Goal: Information Seeking & Learning: Learn about a topic

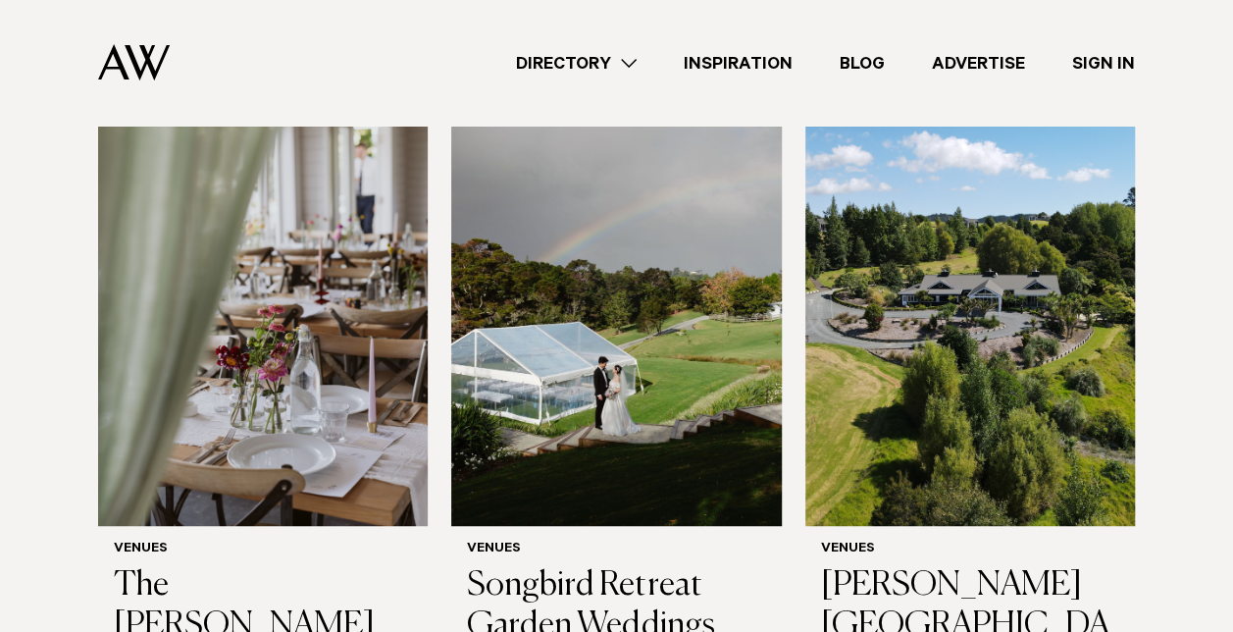
scroll to position [491, 0]
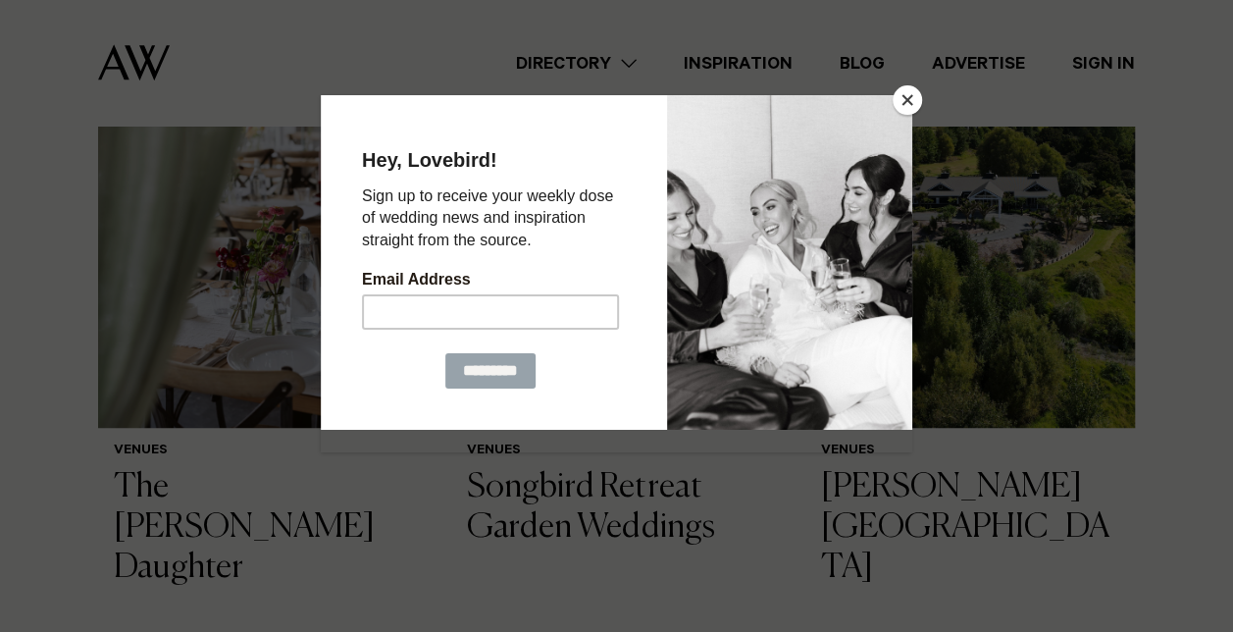
click at [911, 100] on button "Close" at bounding box center [907, 99] width 29 height 29
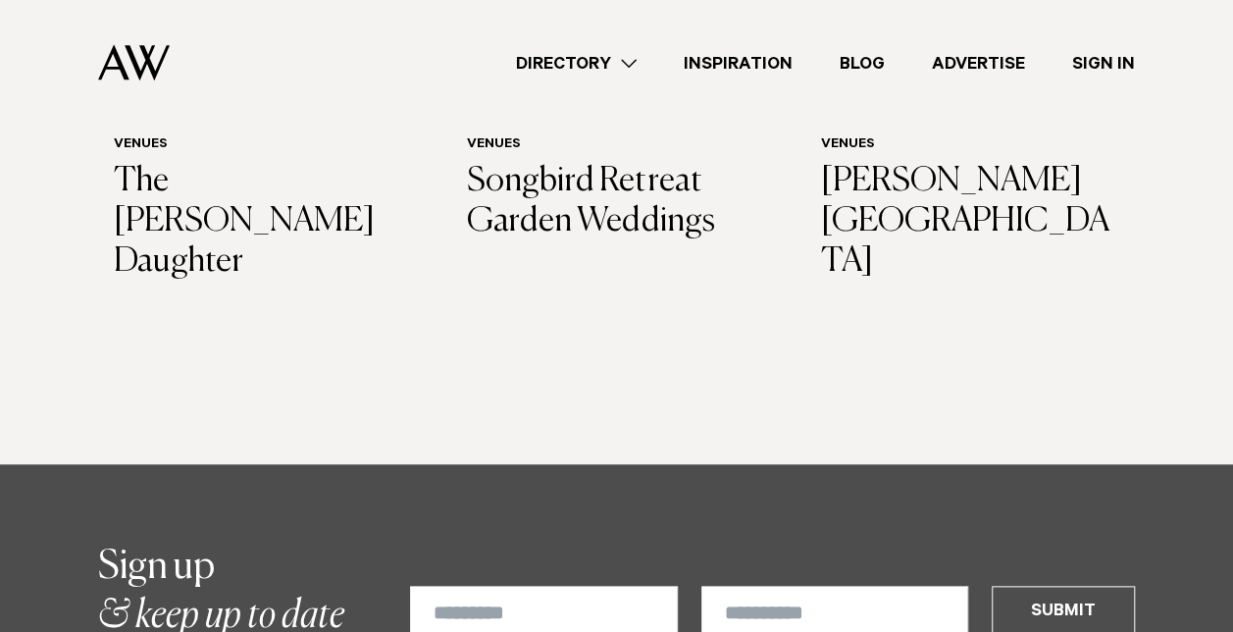
scroll to position [589, 0]
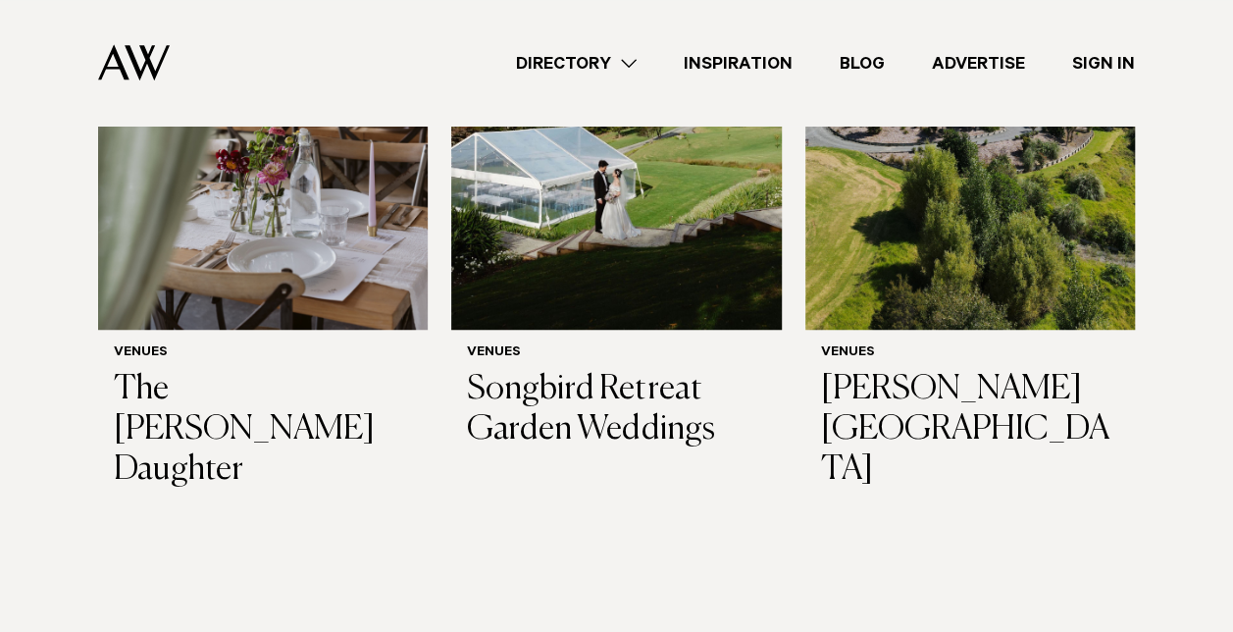
click at [913, 399] on h3 "[PERSON_NAME][GEOGRAPHIC_DATA]" at bounding box center [970, 430] width 298 height 120
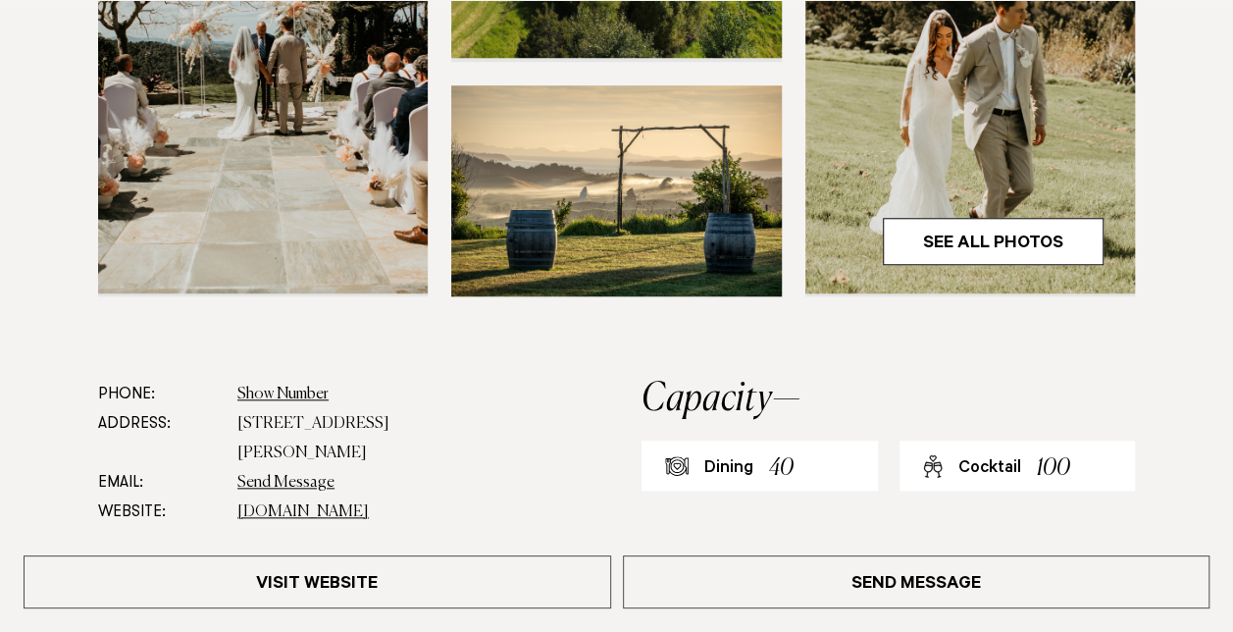
scroll to position [883, 0]
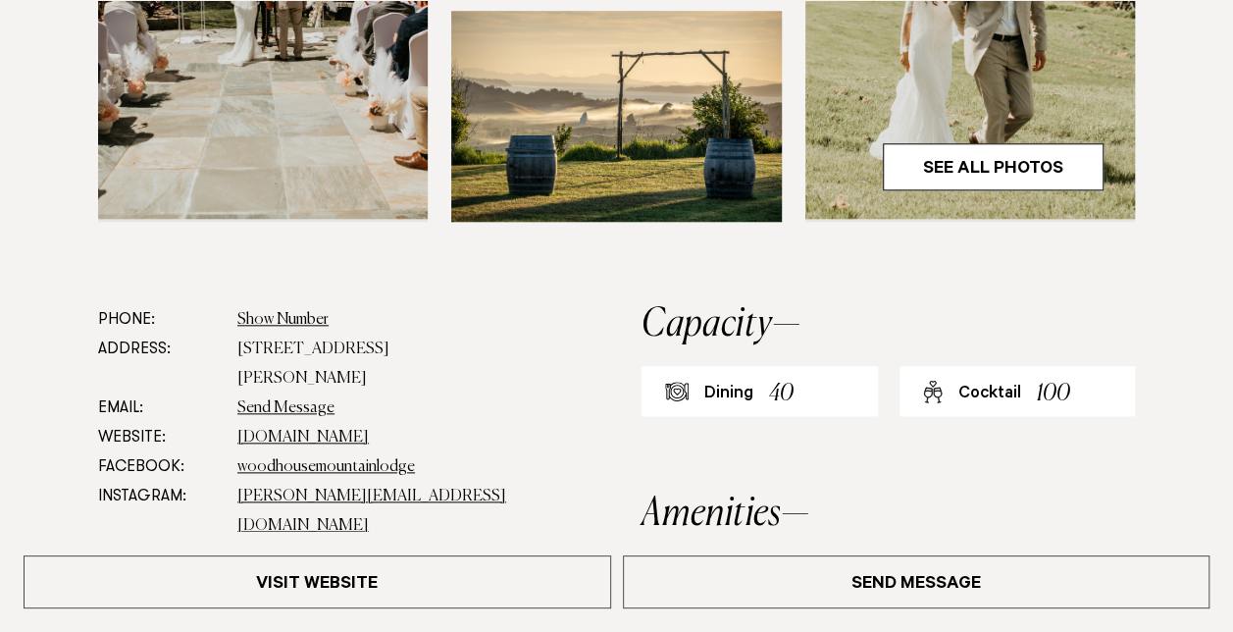
click at [942, 167] on link "See All Photos" at bounding box center [993, 166] width 221 height 47
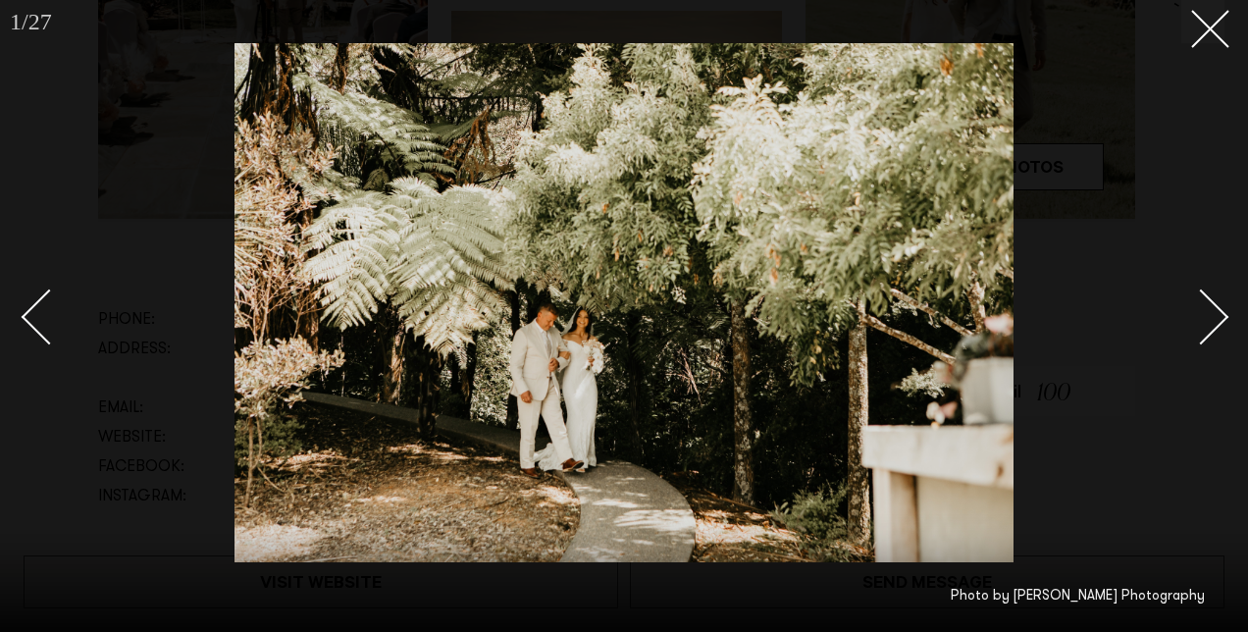
click at [1214, 305] on div "Next slide" at bounding box center [1201, 317] width 56 height 56
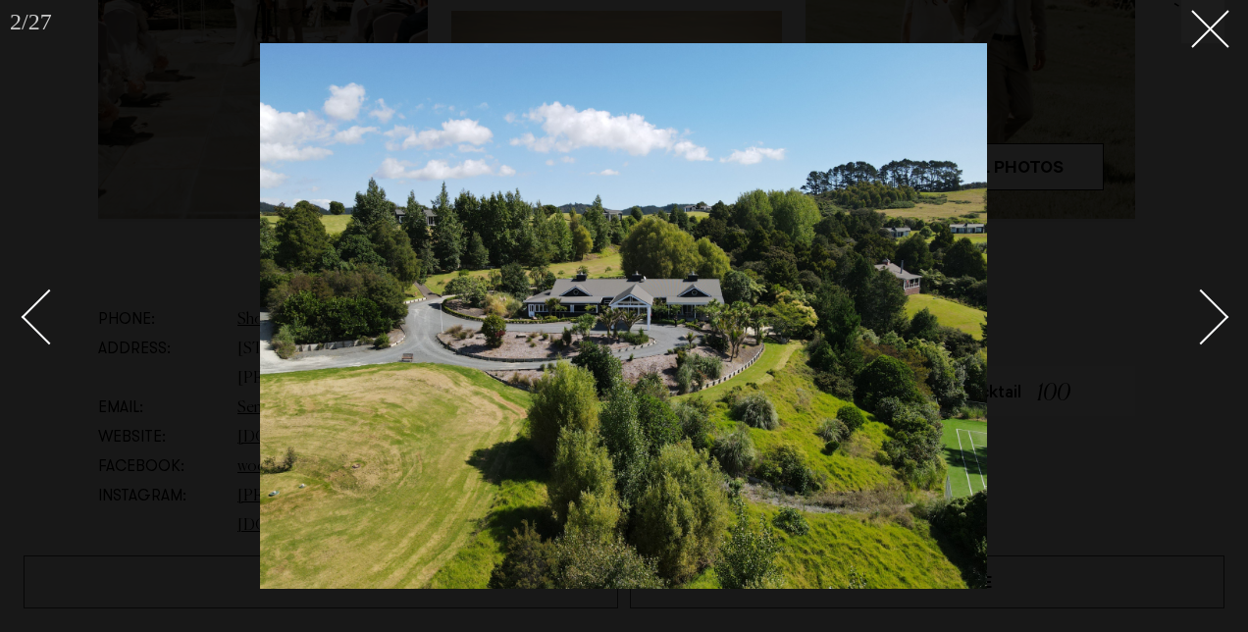
click at [1214, 305] on div "Next slide" at bounding box center [1201, 317] width 56 height 56
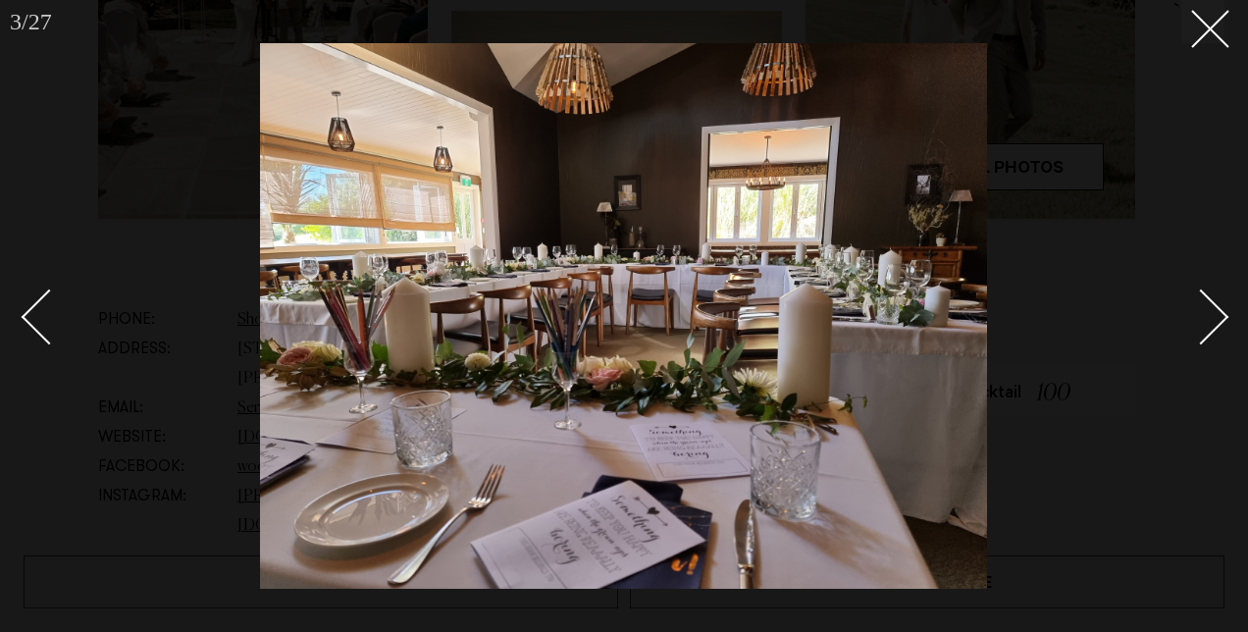
click at [1214, 305] on div "Next slide" at bounding box center [1201, 317] width 56 height 56
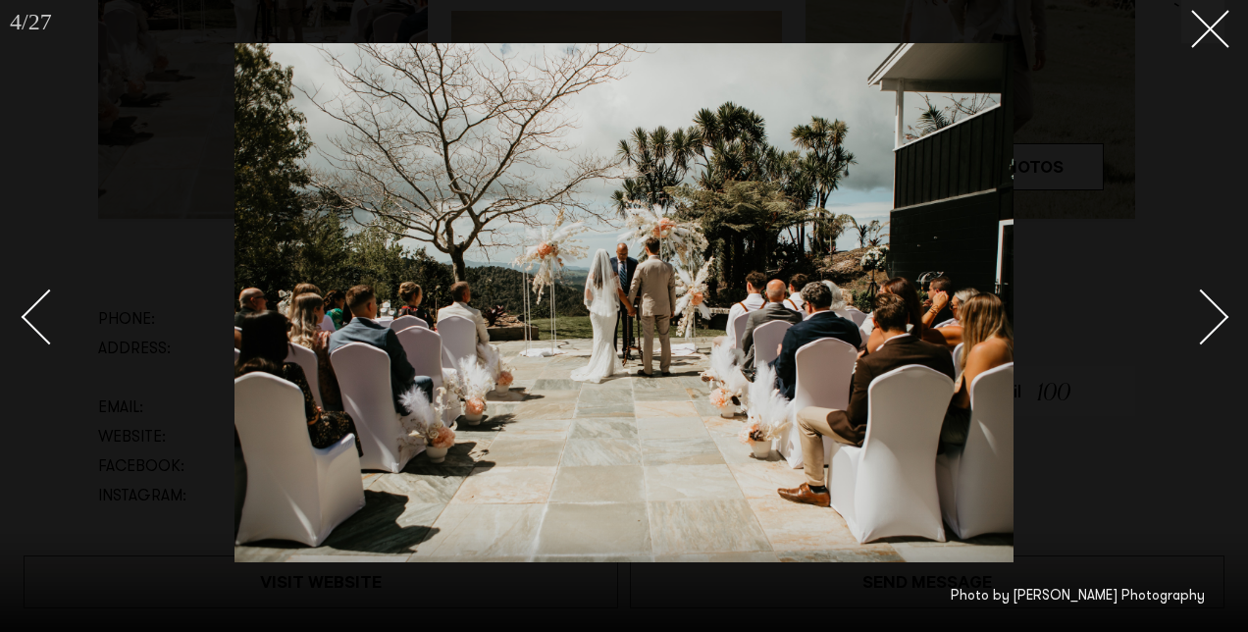
click at [1209, 309] on div "Next slide" at bounding box center [1201, 317] width 56 height 56
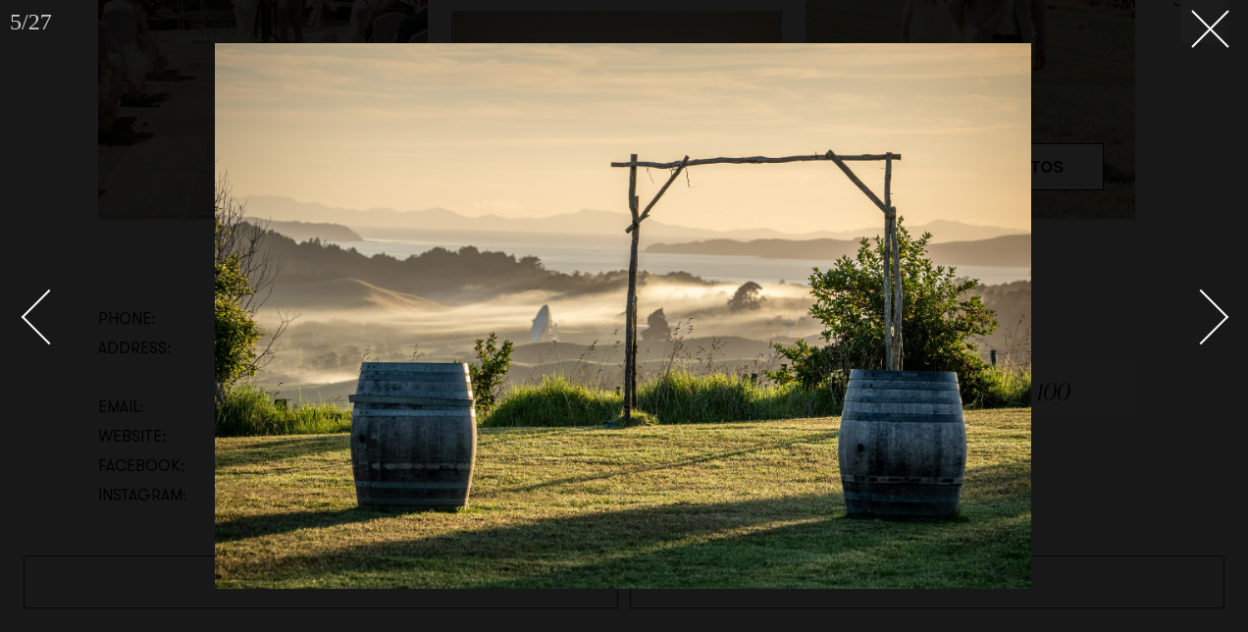
click at [1209, 306] on div "Next slide" at bounding box center [1201, 317] width 56 height 56
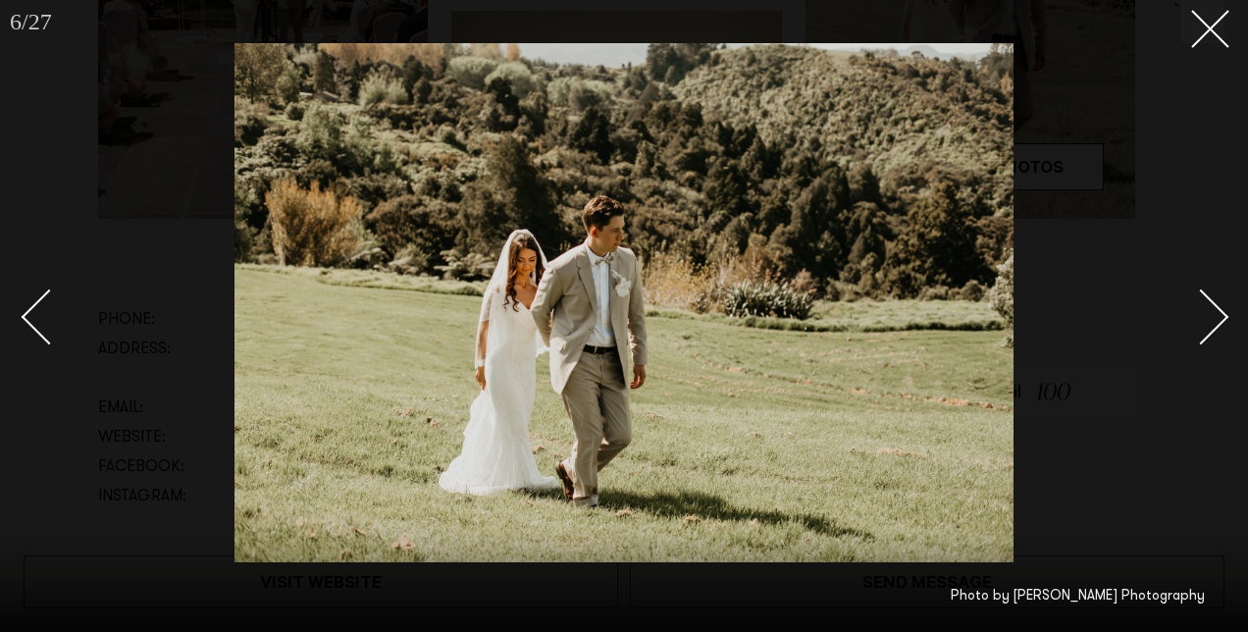
click at [1209, 306] on div "Next slide" at bounding box center [1201, 317] width 56 height 56
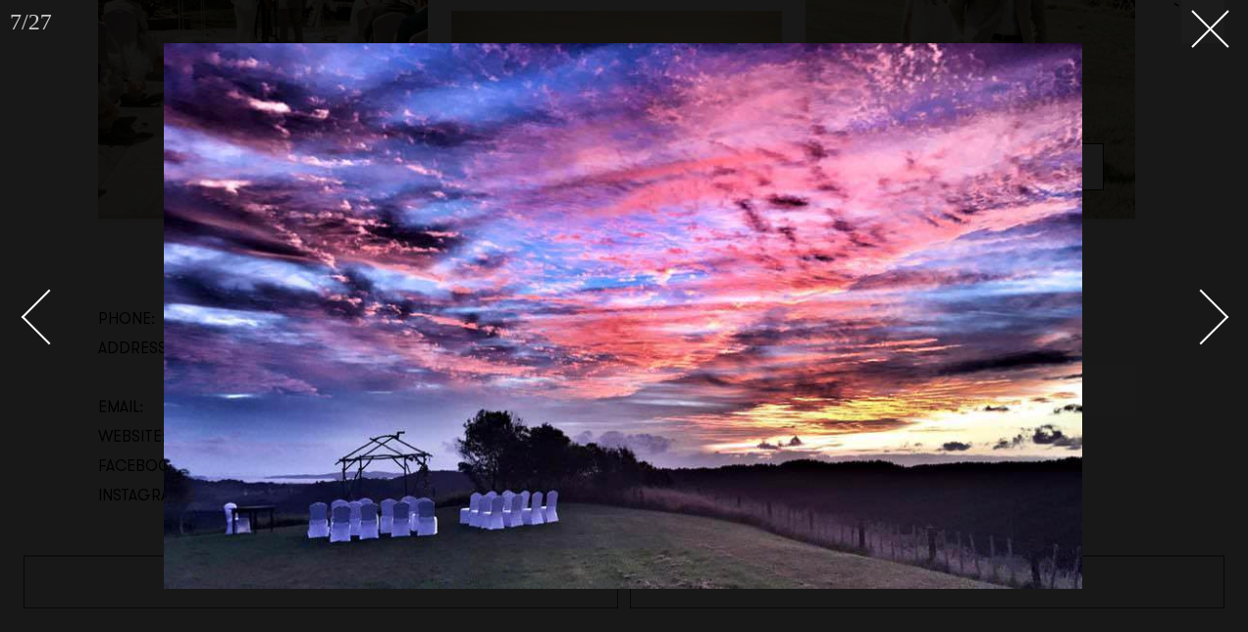
click at [1209, 306] on div "Next slide" at bounding box center [1201, 317] width 56 height 56
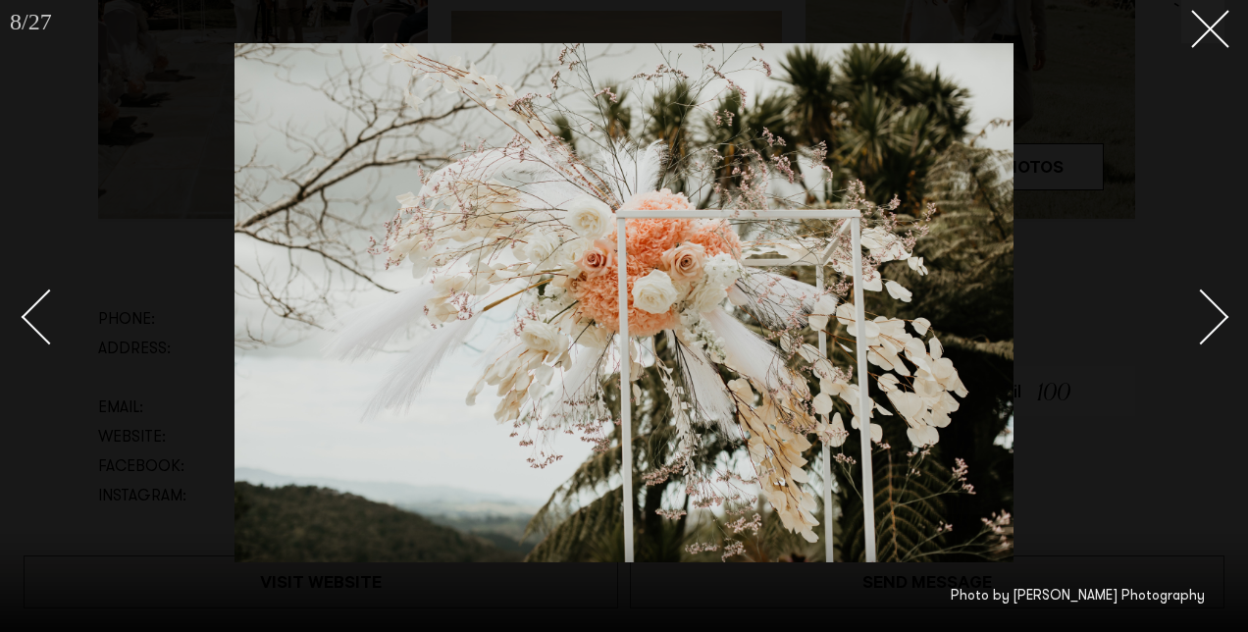
click at [1209, 306] on div "Next slide" at bounding box center [1201, 317] width 56 height 56
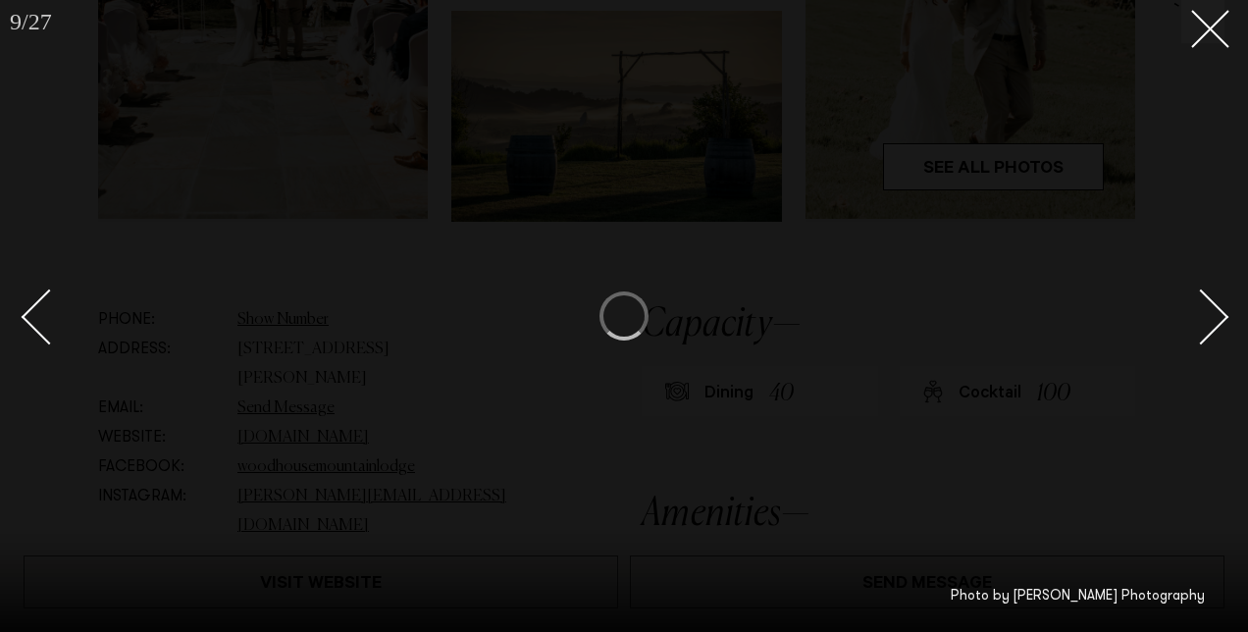
click at [1202, 33] on button at bounding box center [1202, 21] width 43 height 43
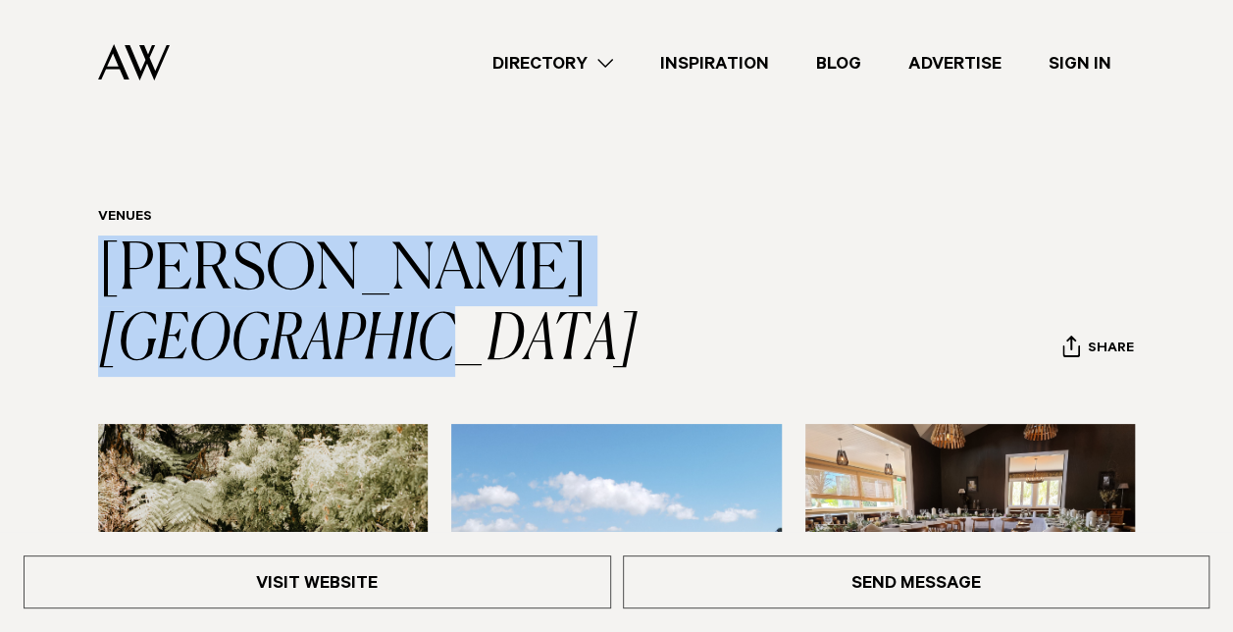
drag, startPoint x: 96, startPoint y: 251, endPoint x: 371, endPoint y: 379, distance: 302.9
copy link "[PERSON_NAME][GEOGRAPHIC_DATA]"
